Goal: Task Accomplishment & Management: Complete application form

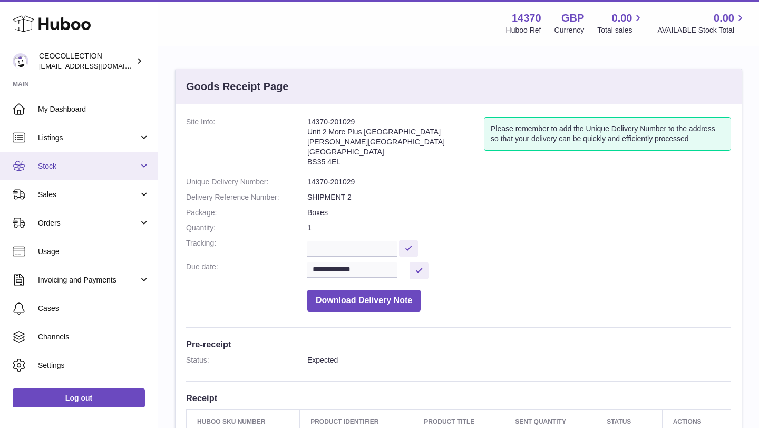
click at [110, 164] on span "Stock" at bounding box center [88, 166] width 101 height 10
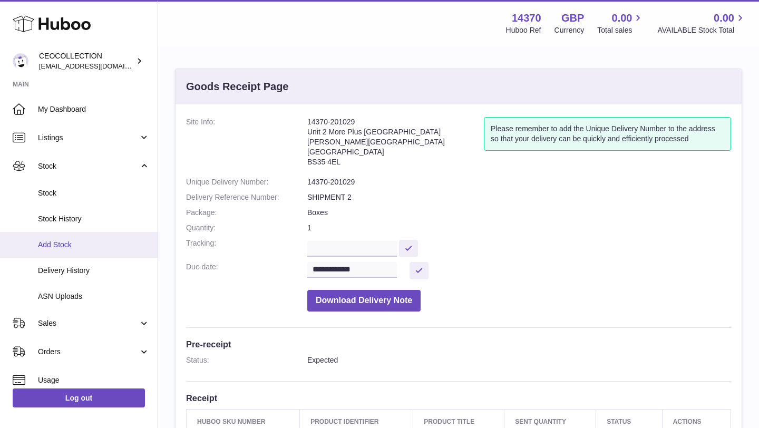
click at [70, 242] on span "Add Stock" at bounding box center [94, 245] width 112 height 10
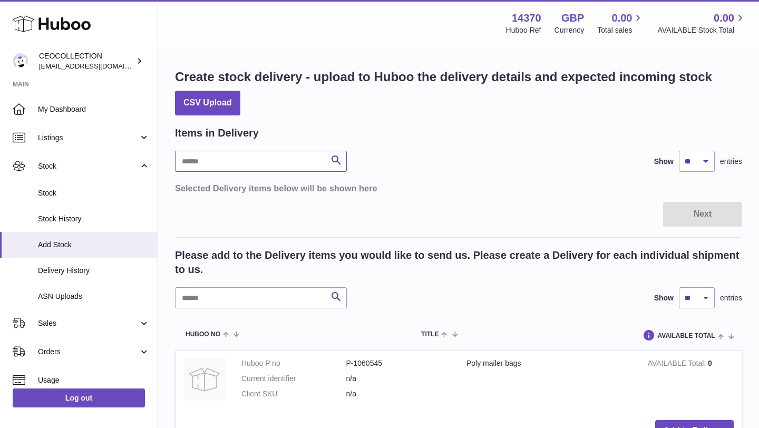
click at [250, 166] on input "text" at bounding box center [261, 161] width 172 height 21
type input "****"
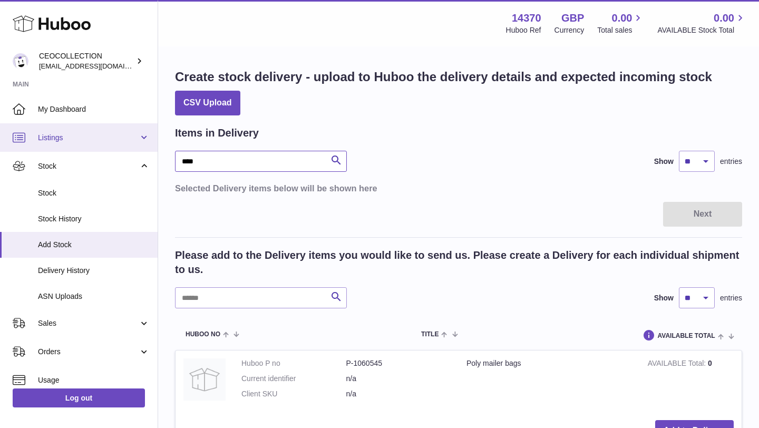
drag, startPoint x: 276, startPoint y: 164, endPoint x: 100, endPoint y: 143, distance: 177.2
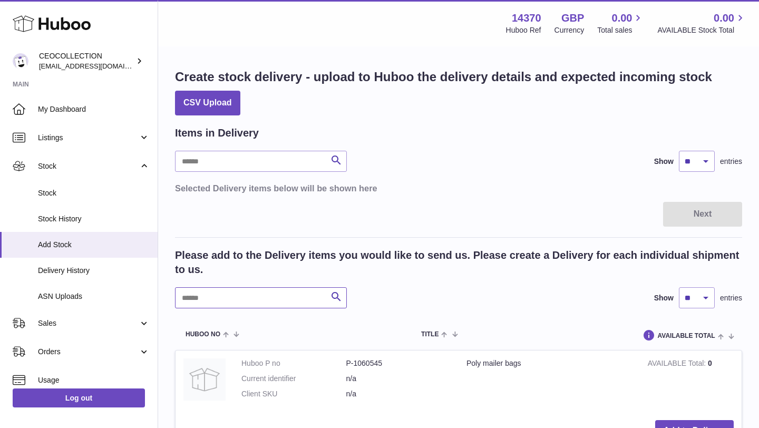
click at [239, 296] on input "text" at bounding box center [261, 297] width 172 height 21
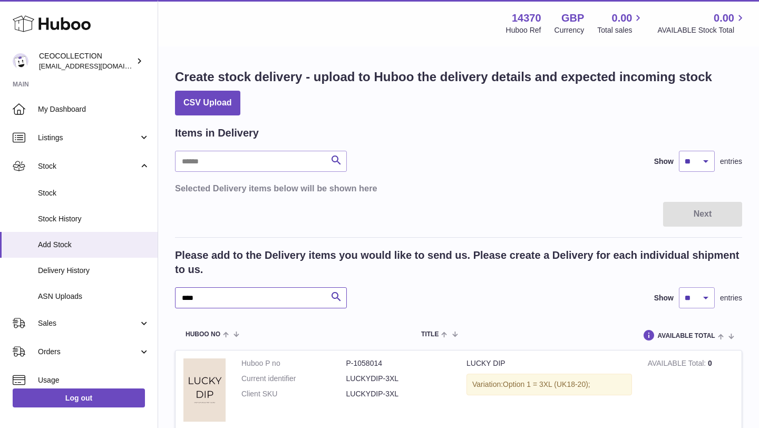
type input "****"
click at [488, 278] on div "Please add to the Delivery items you would like to send us. Please create a Del…" at bounding box center [458, 278] width 567 height 60
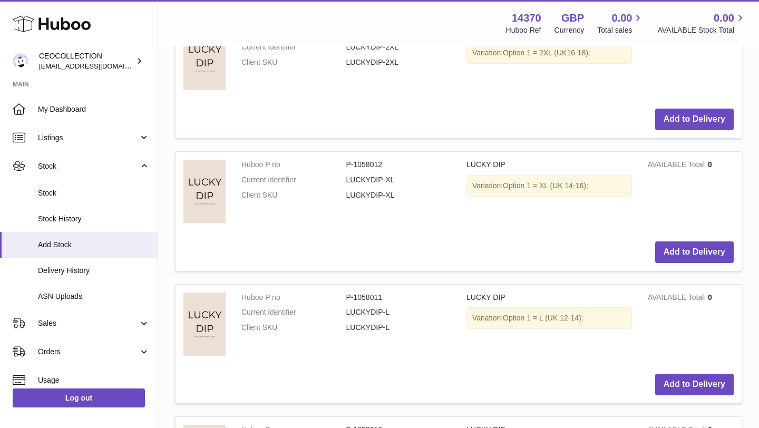
scroll to position [485, 0]
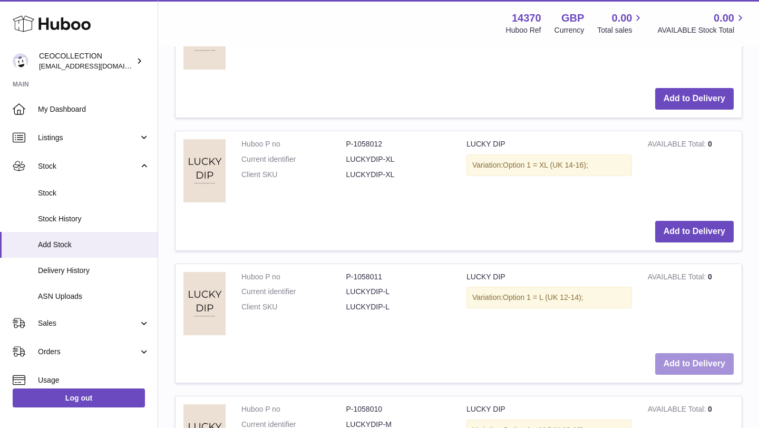
click at [700, 364] on button "Add to Delivery" at bounding box center [694, 364] width 79 height 22
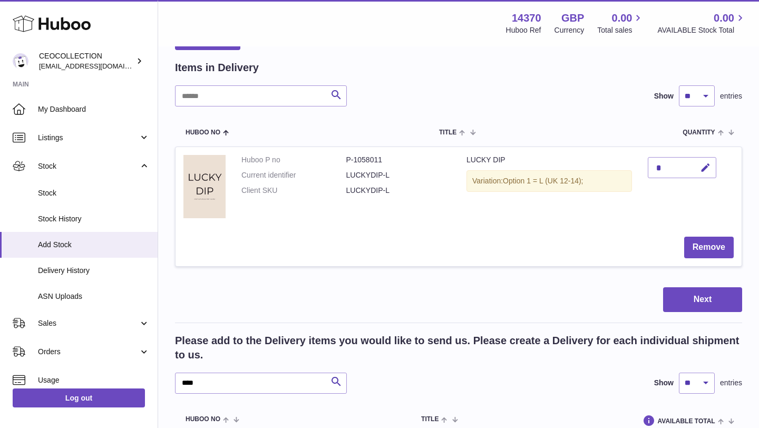
scroll to position [45, 0]
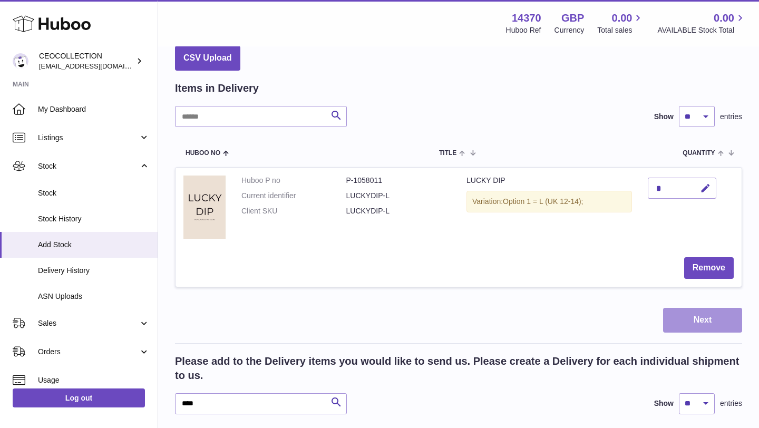
click at [727, 327] on button "Next" at bounding box center [702, 320] width 79 height 25
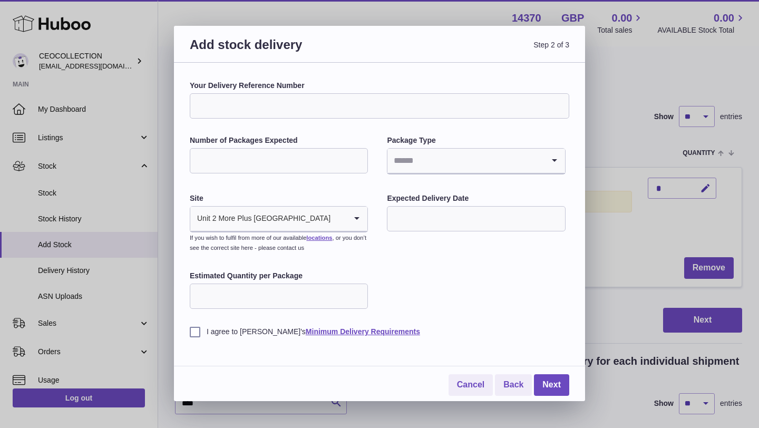
click at [256, 106] on input "Your Delivery Reference Number" at bounding box center [379, 105] width 379 height 25
type input "**********"
click at [315, 153] on input "Number of Packages Expected" at bounding box center [279, 160] width 178 height 25
type input "*"
click at [447, 161] on input "Search for option" at bounding box center [465, 161] width 156 height 24
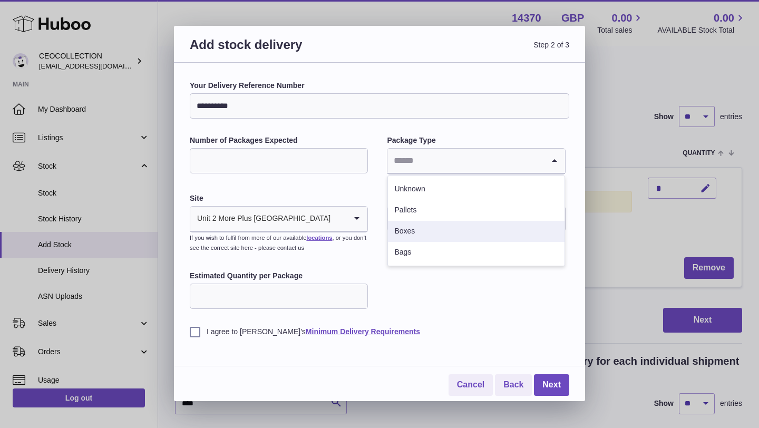
click at [414, 230] on li "Boxes" at bounding box center [476, 231] width 176 height 21
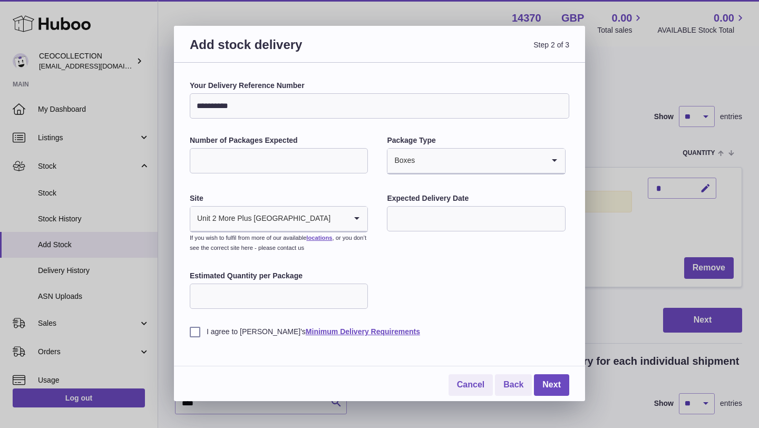
click at [430, 213] on input "text" at bounding box center [476, 218] width 178 height 25
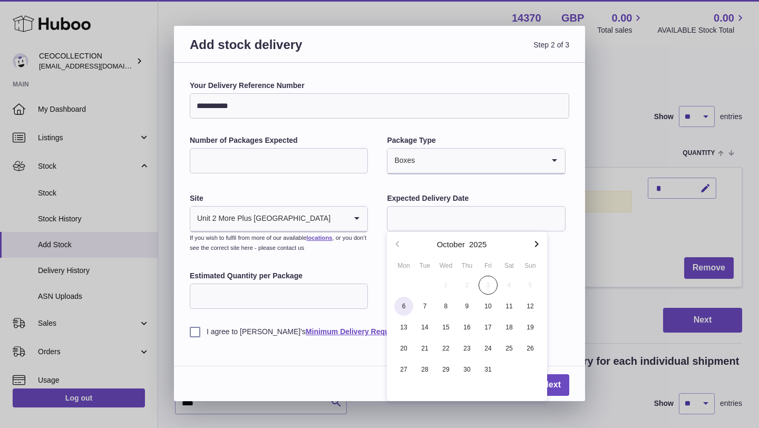
click at [399, 310] on span "6" at bounding box center [403, 306] width 19 height 19
type input "**********"
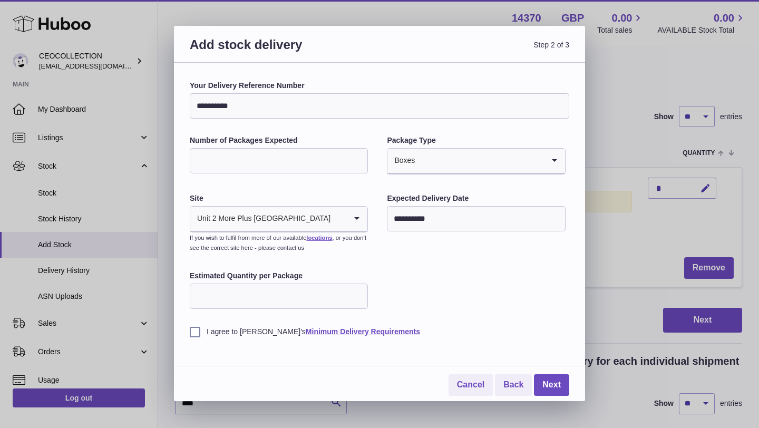
click at [319, 290] on input "Estimated Quantity per Package" at bounding box center [279, 295] width 178 height 25
type input "**"
click at [191, 331] on label "I agree to [PERSON_NAME]'s Minimum Delivery Requirements" at bounding box center [379, 332] width 379 height 10
click at [506, 388] on link "Back" at bounding box center [513, 385] width 37 height 22
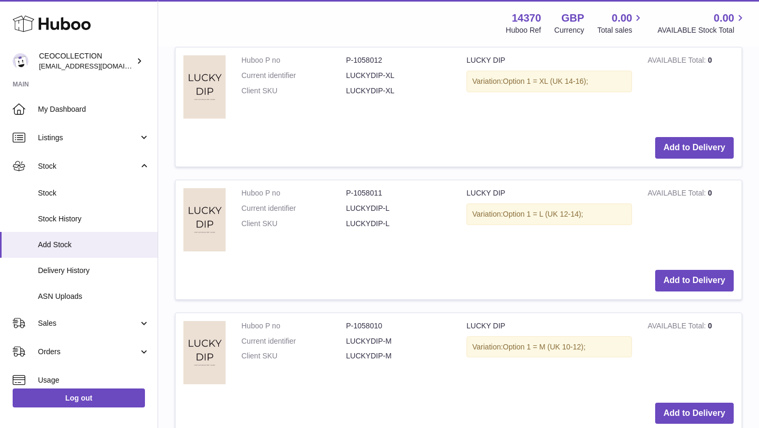
scroll to position [719, 0]
click at [667, 413] on button "Add to Delivery" at bounding box center [694, 413] width 79 height 22
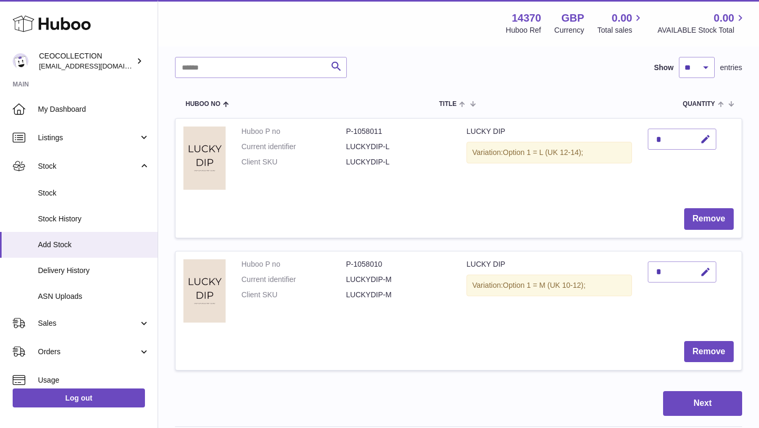
scroll to position [93, 0]
click at [685, 407] on button "Next" at bounding box center [702, 403] width 79 height 25
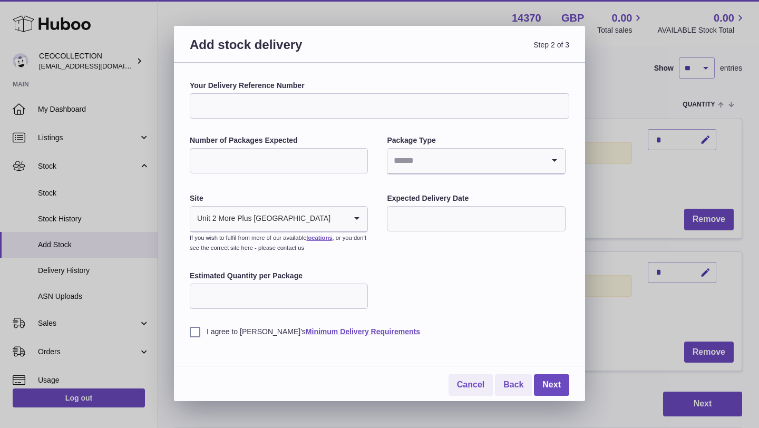
click at [327, 158] on input "Number of Packages Expected" at bounding box center [279, 160] width 178 height 25
type input "*"
click at [308, 98] on input "Your Delivery Reference Number" at bounding box center [379, 105] width 379 height 25
click at [442, 166] on input "Search for option" at bounding box center [465, 161] width 156 height 24
click at [222, 107] on input "Your Delivery Reference Number" at bounding box center [379, 105] width 379 height 25
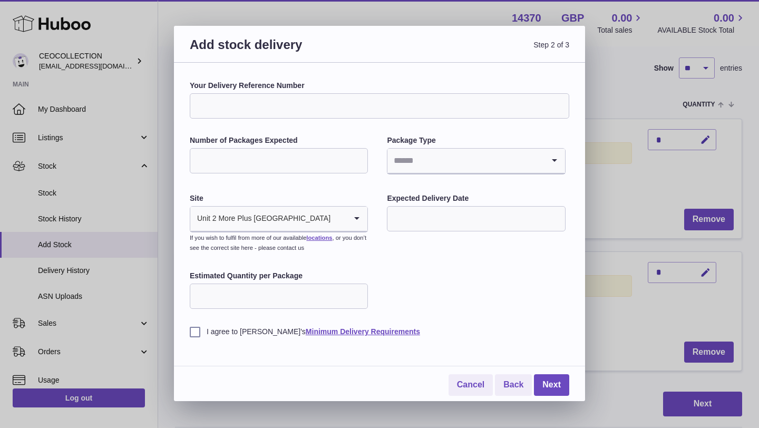
type input "**********"
click at [438, 154] on input "Search for option" at bounding box center [465, 161] width 156 height 24
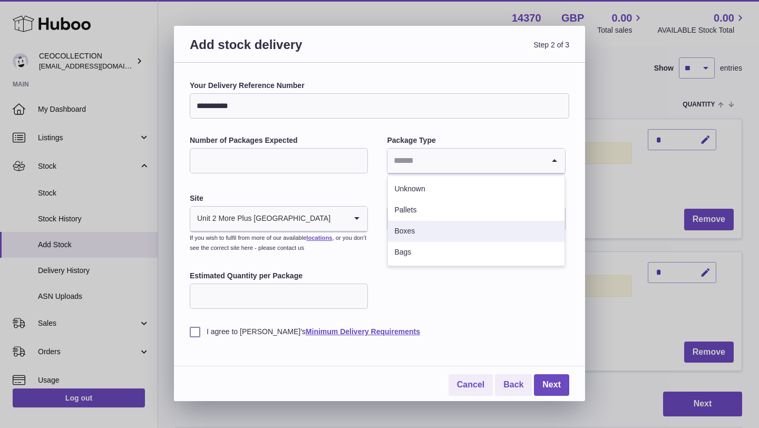
click at [415, 229] on li "Boxes" at bounding box center [476, 231] width 176 height 21
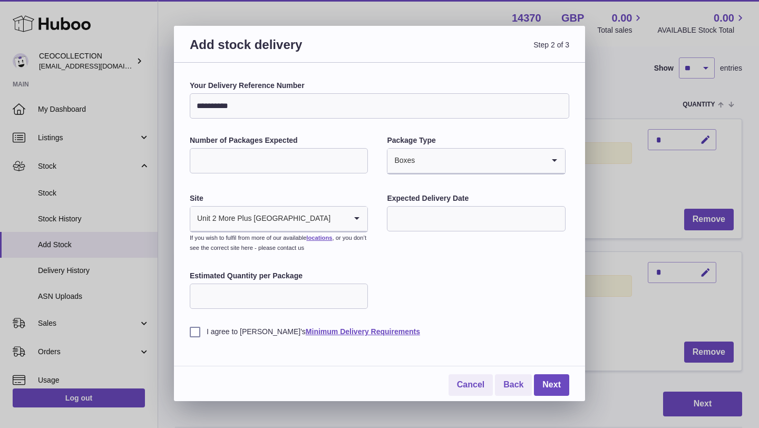
click at [400, 219] on input "text" at bounding box center [476, 218] width 178 height 25
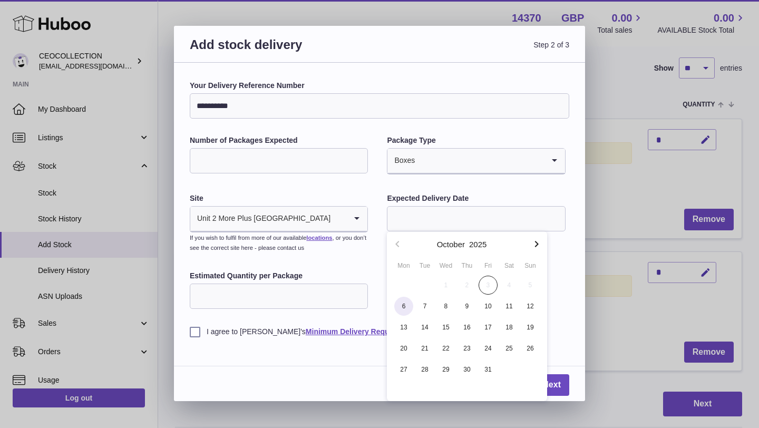
click at [404, 305] on span "6" at bounding box center [403, 306] width 19 height 19
type input "**********"
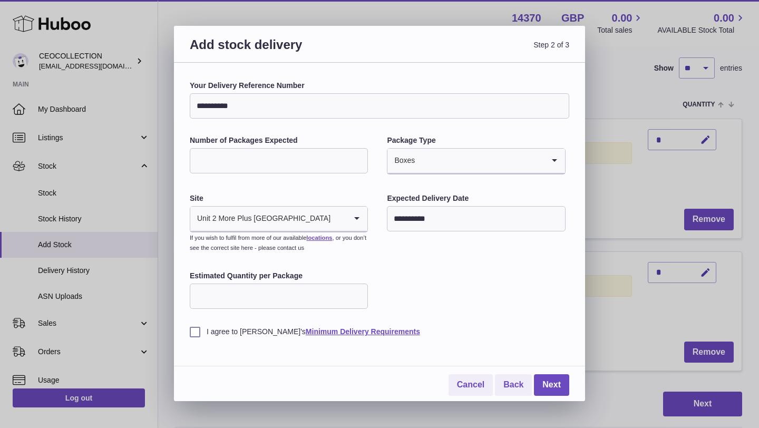
click at [295, 281] on div "Estimated Quantity per Package" at bounding box center [279, 291] width 178 height 40
click at [295, 291] on input "Estimated Quantity per Package" at bounding box center [279, 295] width 178 height 25
type input "**"
click at [193, 326] on div "I agree to Huboo's Minimum Delivery Requirements" at bounding box center [379, 324] width 379 height 26
click at [194, 333] on label "I agree to Huboo's Minimum Delivery Requirements" at bounding box center [379, 332] width 379 height 10
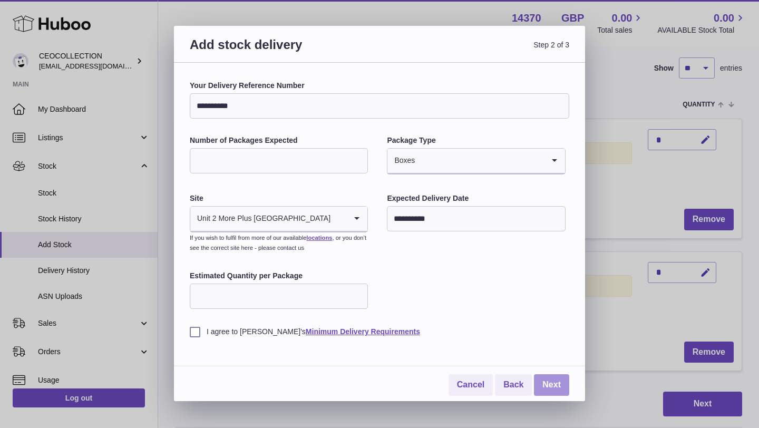
click at [550, 388] on link "Next" at bounding box center [551, 385] width 35 height 22
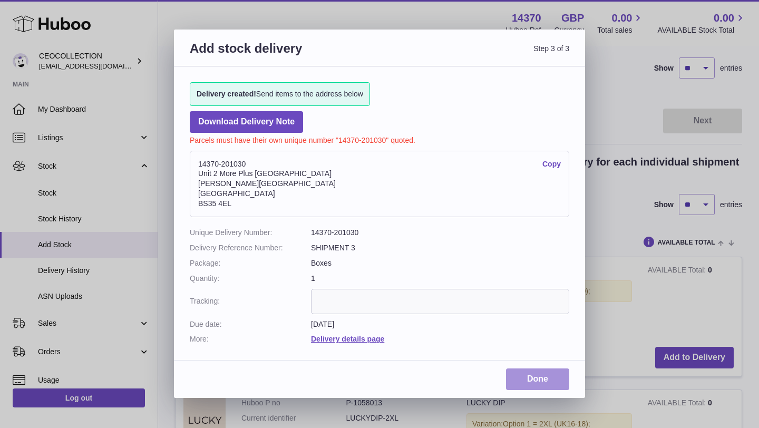
click at [535, 375] on link "Done" at bounding box center [537, 379] width 63 height 22
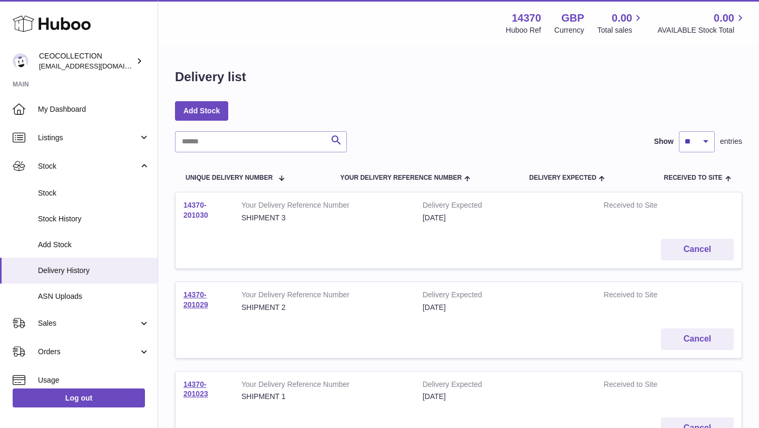
click at [193, 207] on link "14370-201030" at bounding box center [195, 210] width 25 height 18
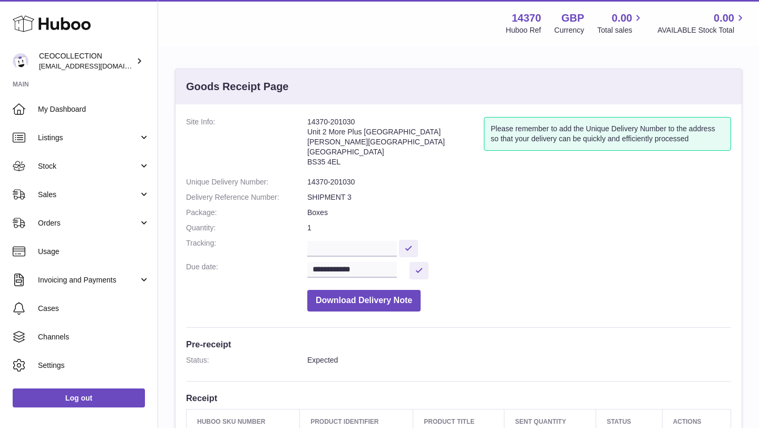
click at [480, 217] on dd "Boxes" at bounding box center [519, 213] width 424 height 10
click at [480, 215] on div "**********" at bounding box center [458, 380] width 566 height 552
click at [396, 246] on input "text" at bounding box center [352, 249] width 90 height 16
type input "**********"
click at [413, 250] on button at bounding box center [408, 248] width 19 height 17
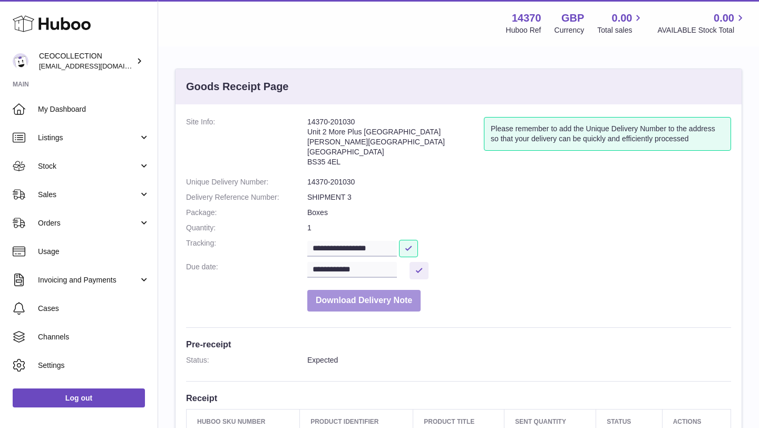
click at [396, 300] on button "Download Delivery Note" at bounding box center [363, 301] width 113 height 22
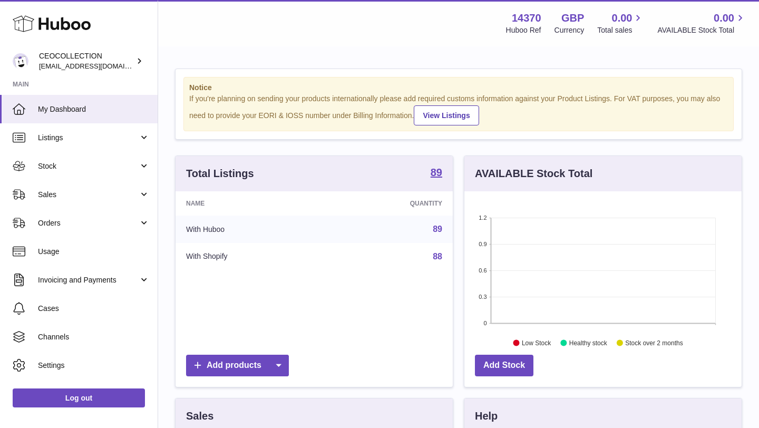
scroll to position [164, 277]
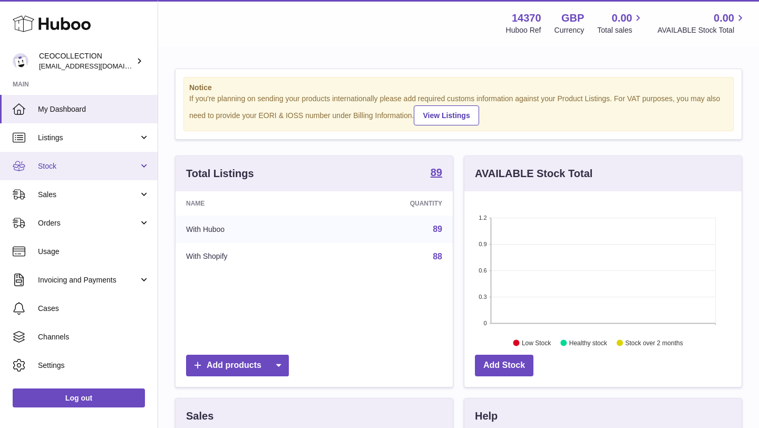
click at [82, 163] on span "Stock" at bounding box center [88, 166] width 101 height 10
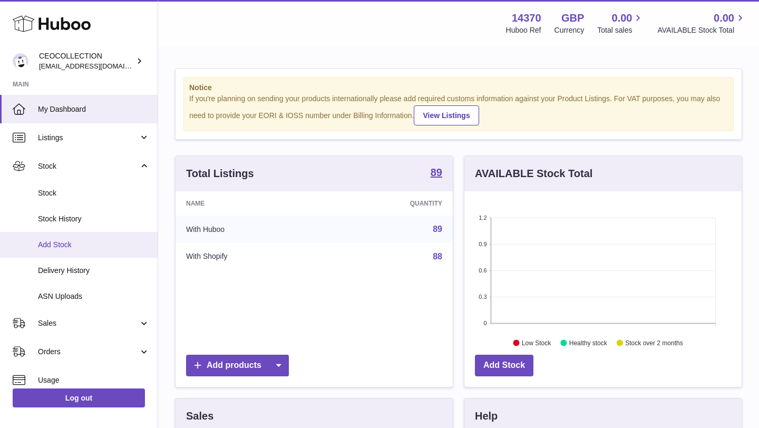
click at [67, 244] on span "Add Stock" at bounding box center [94, 245] width 112 height 10
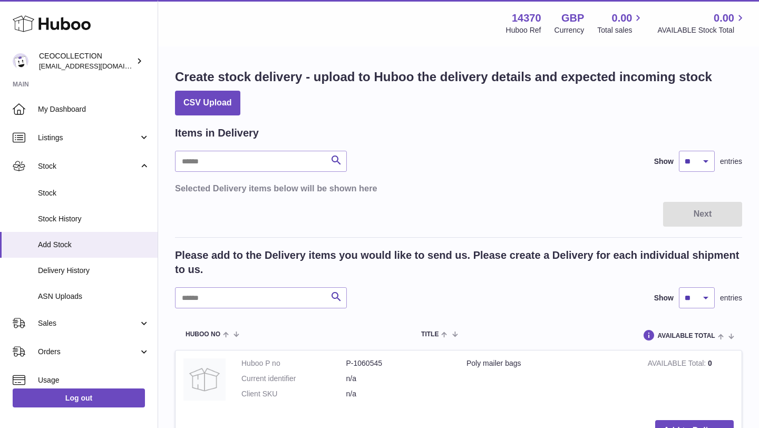
drag, startPoint x: 625, startPoint y: 390, endPoint x: 629, endPoint y: 384, distance: 7.3
click at [625, 390] on td "Poly mailer bags" at bounding box center [548, 381] width 181 height 62
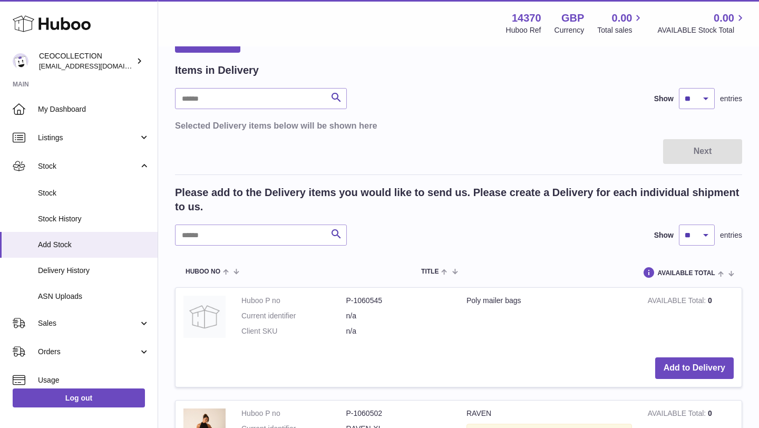
scroll to position [63, 0]
click at [677, 369] on button "Add to Delivery" at bounding box center [694, 368] width 79 height 22
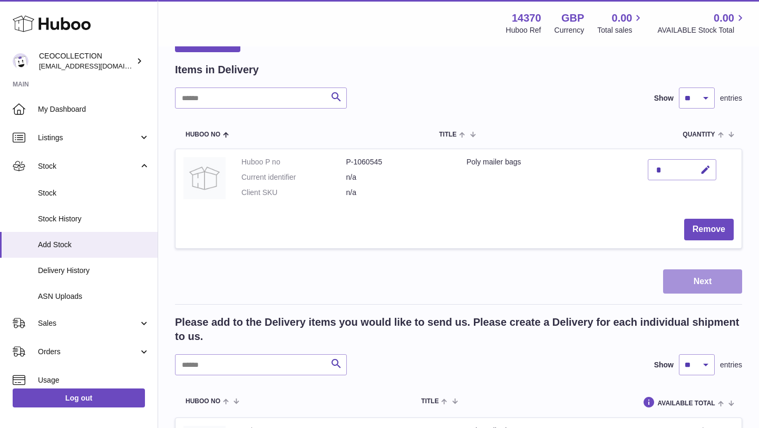
click at [700, 275] on button "Next" at bounding box center [702, 281] width 79 height 25
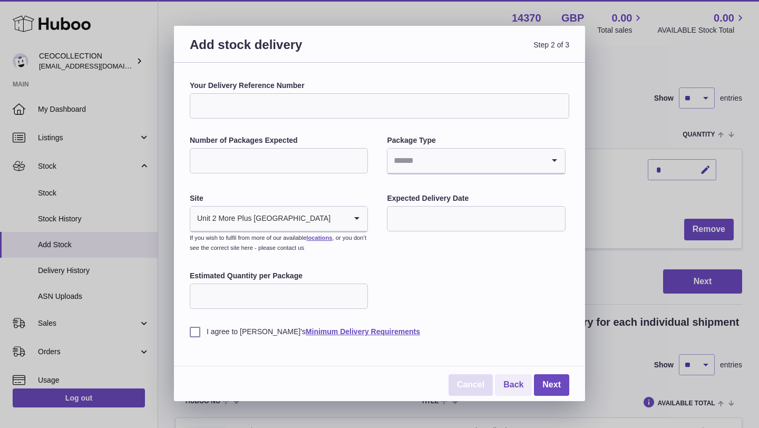
click at [466, 384] on link "Cancel" at bounding box center [470, 385] width 44 height 22
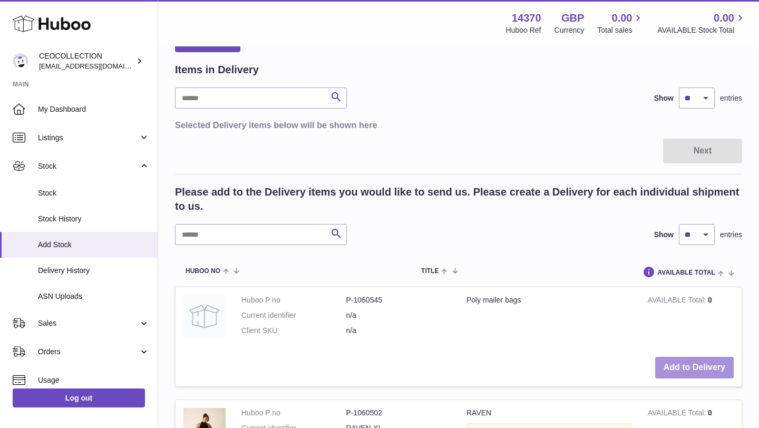
click at [707, 365] on button "Add to Delivery" at bounding box center [694, 368] width 79 height 22
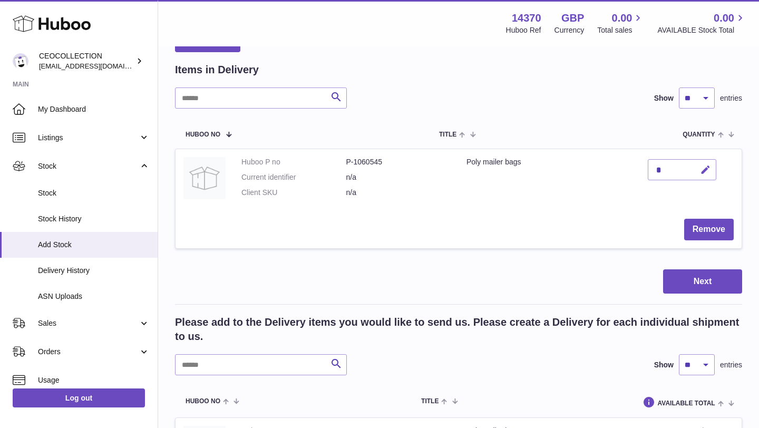
click at [704, 169] on icon "button" at bounding box center [705, 169] width 11 height 11
type input "*"
click at [691, 286] on button "Next" at bounding box center [702, 281] width 79 height 25
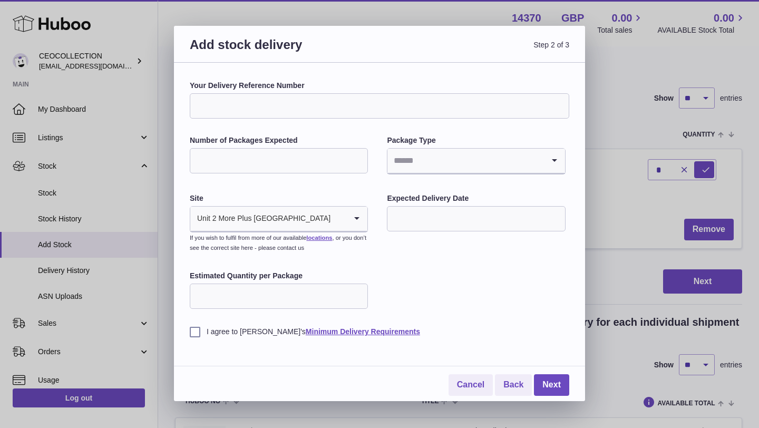
click at [359, 104] on input "Your Delivery Reference Number" at bounding box center [379, 105] width 379 height 25
type input "**********"
click at [263, 163] on input "Number of Packages Expected" at bounding box center [279, 160] width 178 height 25
click at [356, 155] on input "*" at bounding box center [279, 160] width 178 height 25
click at [359, 155] on input "*" at bounding box center [279, 160] width 178 height 25
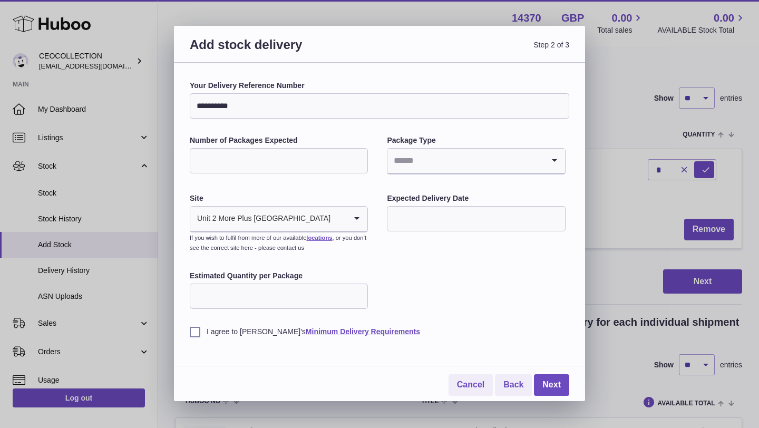
type input "*"
click at [357, 158] on input "*" at bounding box center [279, 160] width 178 height 25
click at [465, 153] on input "Search for option" at bounding box center [465, 161] width 156 height 24
click at [404, 233] on li "Boxes" at bounding box center [476, 231] width 176 height 21
click at [289, 300] on input "Estimated Quantity per Package" at bounding box center [279, 295] width 178 height 25
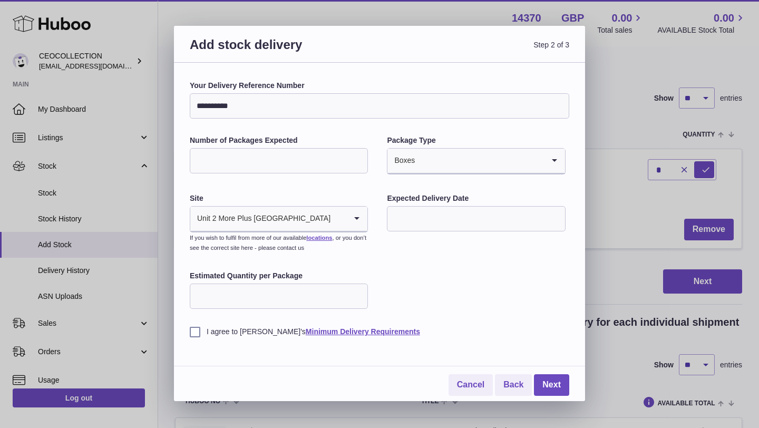
type input "****"
click at [194, 332] on label "I agree to Huboo's Minimum Delivery Requirements" at bounding box center [379, 332] width 379 height 10
click at [407, 224] on input "text" at bounding box center [476, 218] width 178 height 25
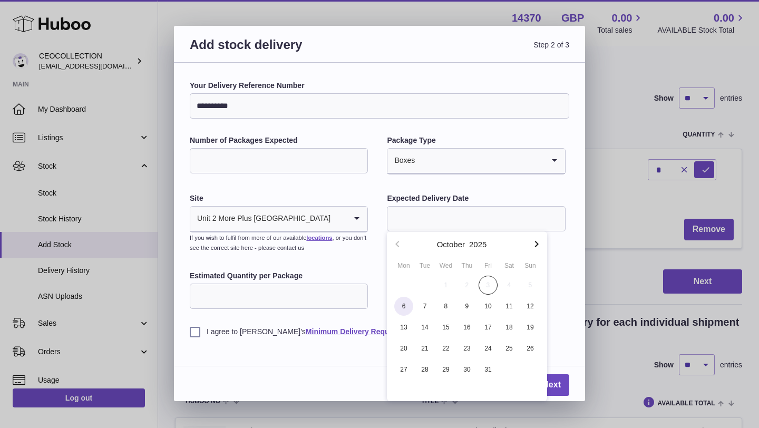
click at [401, 307] on span "6" at bounding box center [403, 306] width 19 height 19
type input "**********"
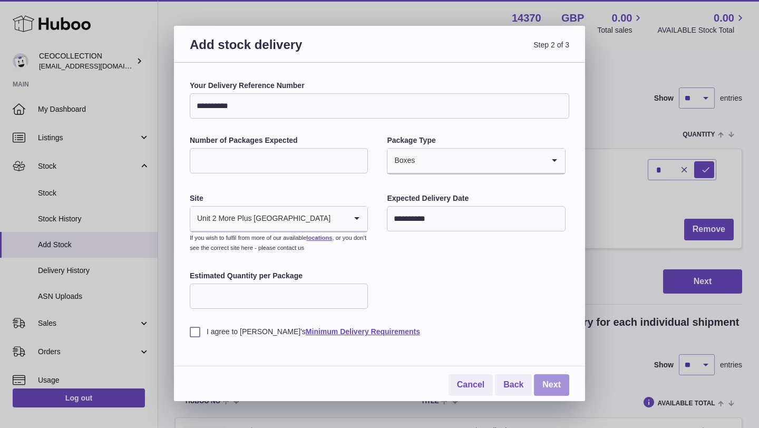
click at [539, 379] on link "Next" at bounding box center [551, 385] width 35 height 22
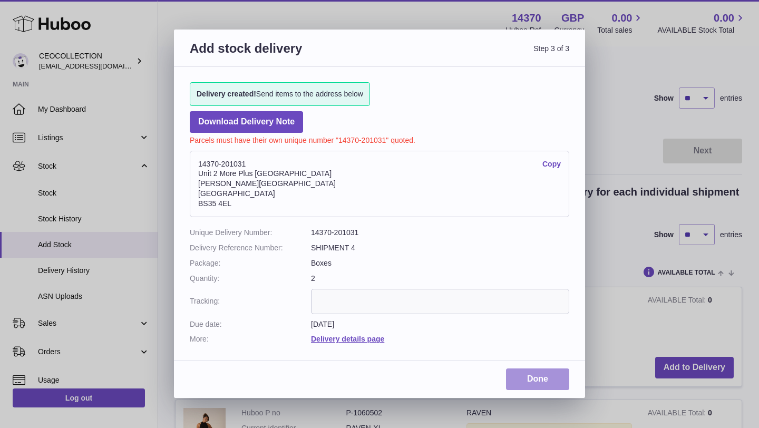
click at [539, 376] on link "Done" at bounding box center [537, 379] width 63 height 22
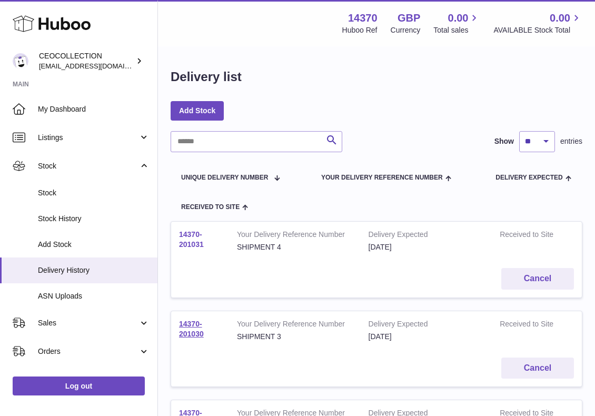
click at [193, 238] on link "14370-201031" at bounding box center [191, 239] width 25 height 18
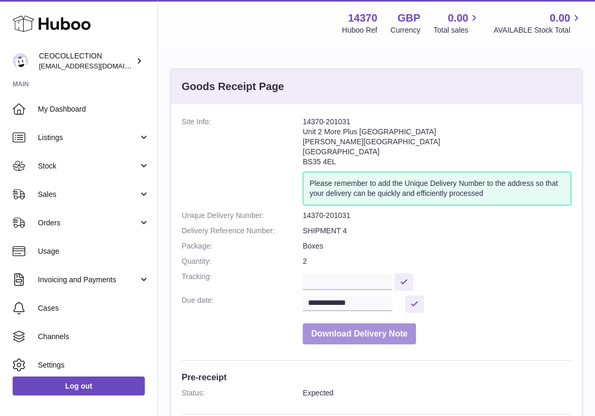
click at [385, 337] on button "Download Delivery Note" at bounding box center [359, 335] width 113 height 22
